Goal: Information Seeking & Learning: Find specific fact

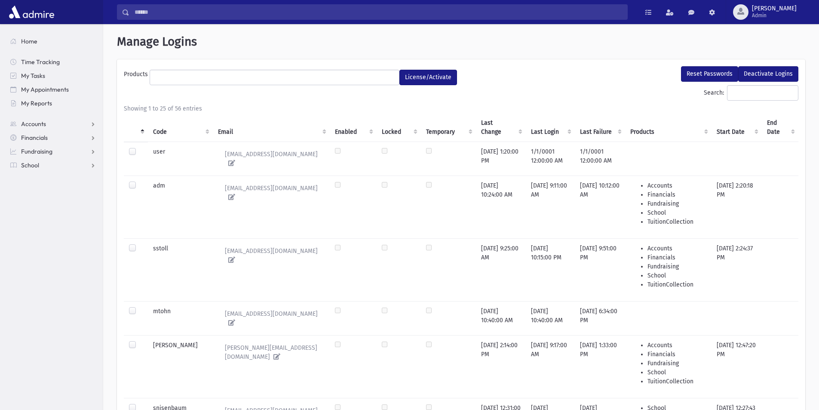
select select
click at [780, 16] on span "Admin" at bounding box center [774, 15] width 45 height 7
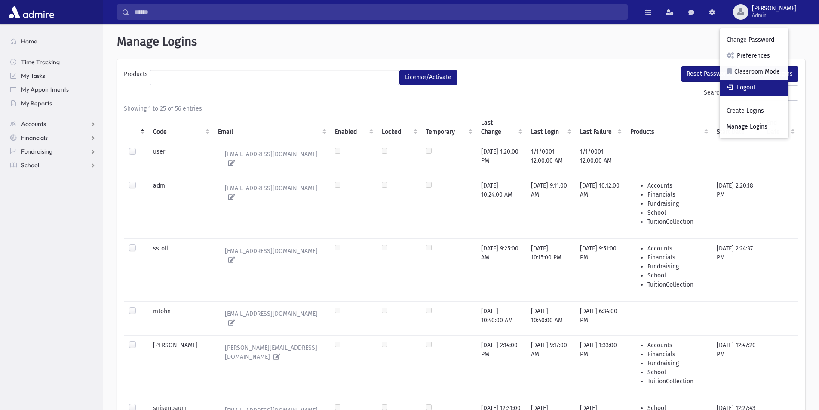
click at [765, 86] on link "Logout" at bounding box center [754, 88] width 69 height 16
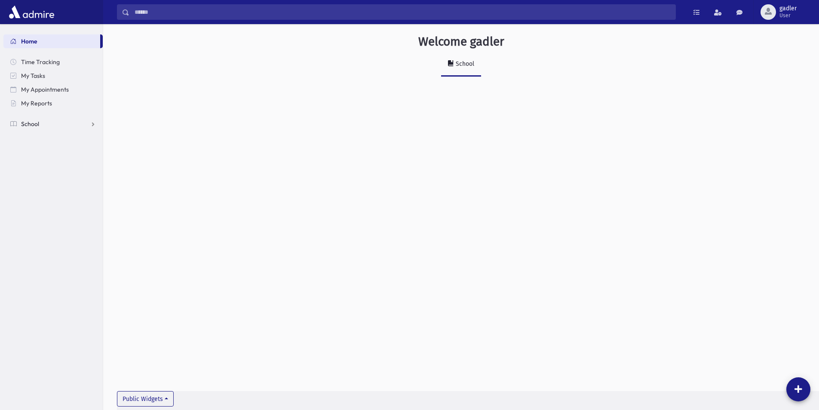
click at [34, 123] on span "School" at bounding box center [30, 124] width 18 height 8
click at [40, 147] on link "Attendance" at bounding box center [52, 152] width 99 height 14
click at [40, 162] on span "Entry" at bounding box center [40, 165] width 15 height 8
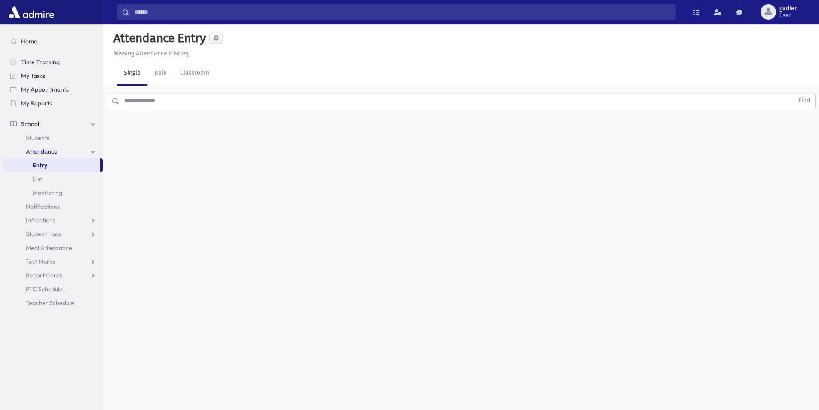
click at [134, 100] on input "text" at bounding box center [456, 100] width 675 height 15
click at [164, 100] on input "text" at bounding box center [456, 100] width 675 height 15
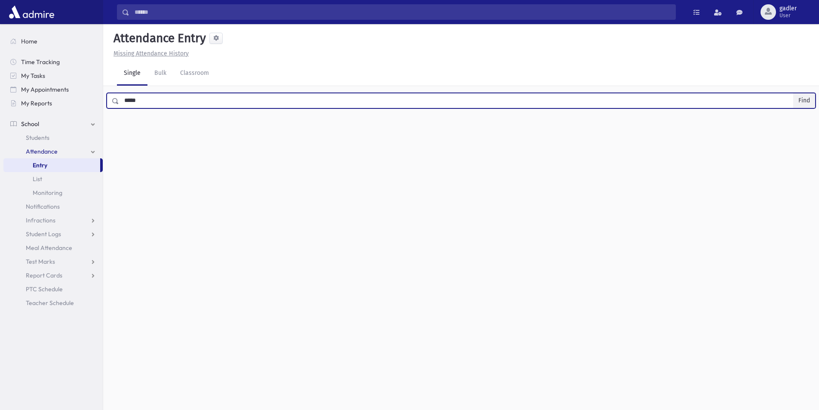
type input "*****"
click at [807, 98] on button "Find" at bounding box center [805, 100] width 22 height 15
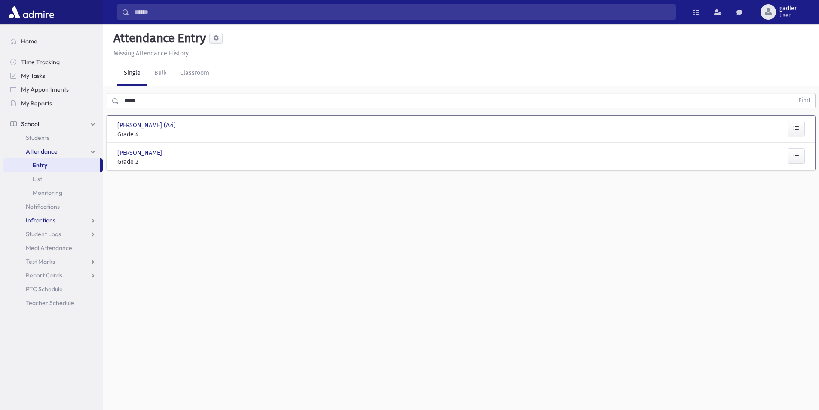
click at [41, 217] on span "Infractions" at bounding box center [41, 220] width 30 height 8
click at [41, 230] on link "Entry" at bounding box center [52, 234] width 99 height 14
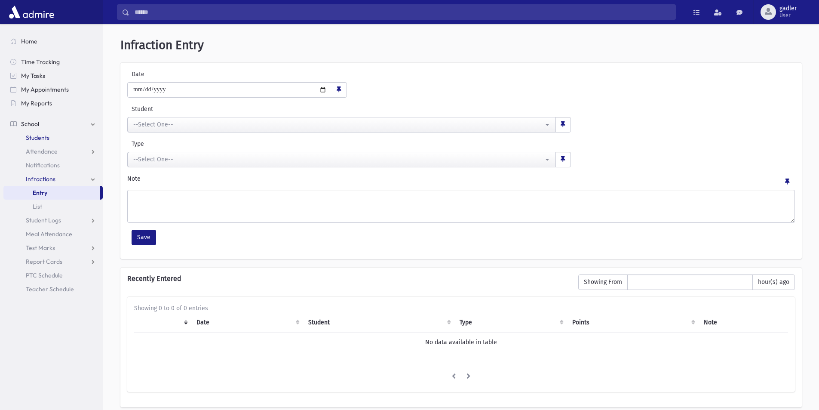
click at [40, 135] on span "Students" at bounding box center [38, 138] width 24 height 8
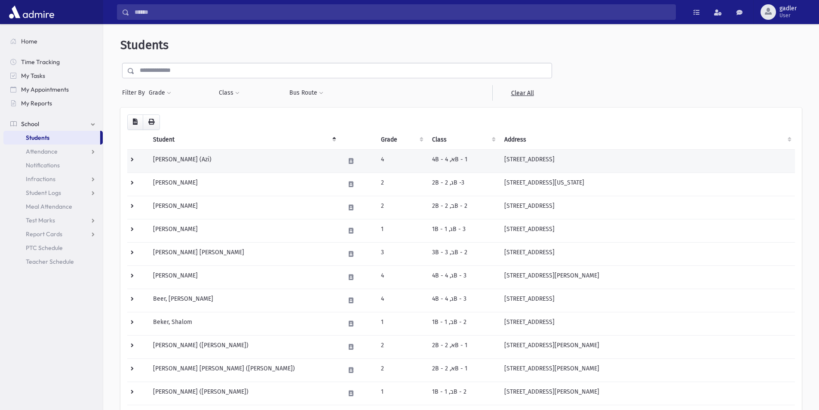
click at [570, 157] on td "3788 Bendemeer Road Cleveland Heights, OH 44118" at bounding box center [647, 160] width 296 height 23
